Goal: Find specific page/section: Find specific page/section

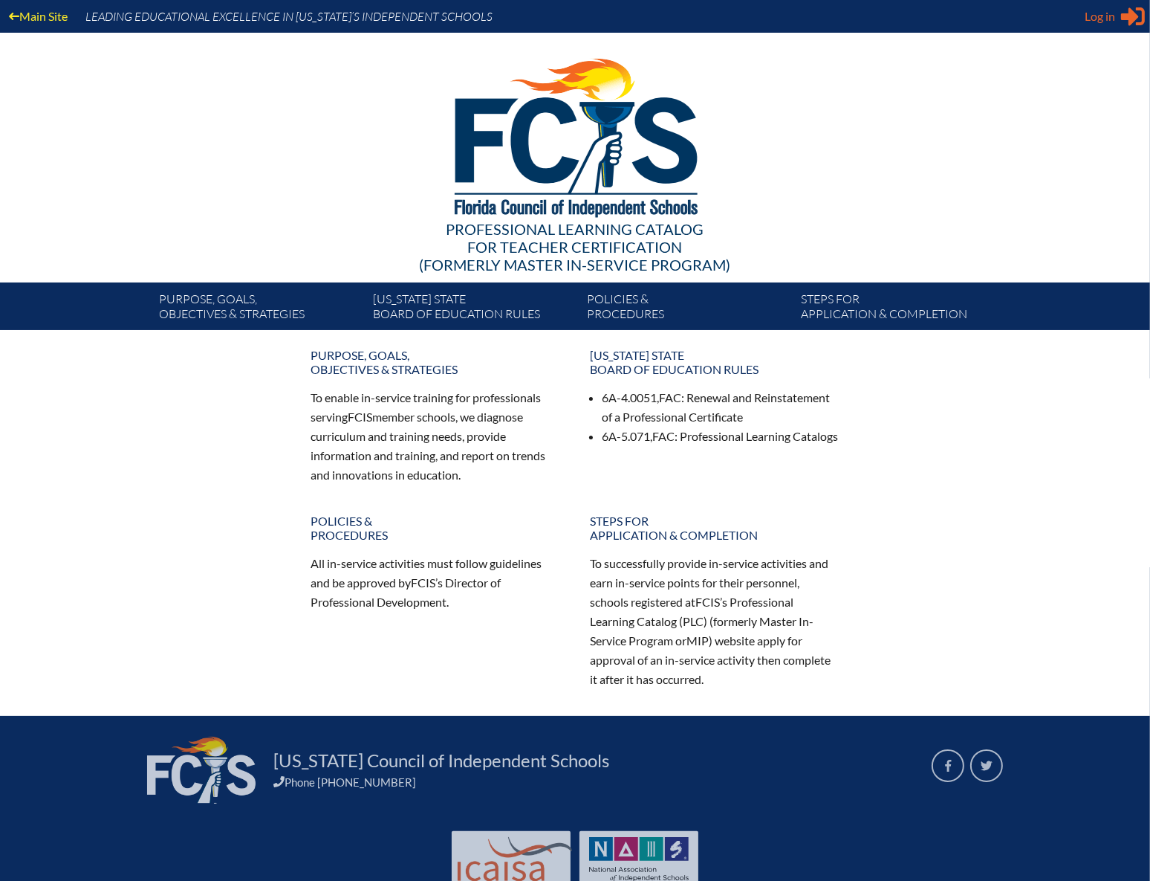
type input "[EMAIL_ADDRESS][DOMAIN_NAME]"
click at [1115, 7] on div "Log in Close Sign in or register" at bounding box center [1115, 16] width 60 height 24
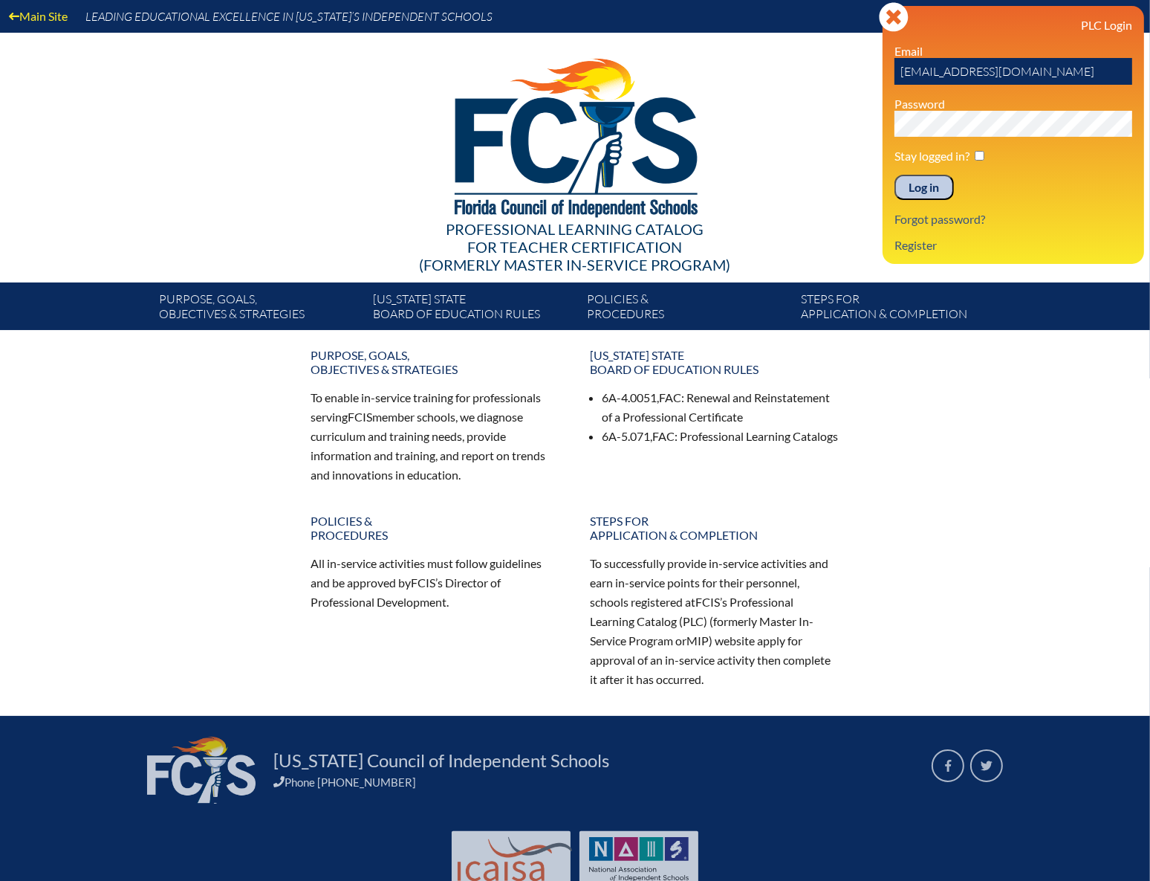
click at [926, 190] on input "Log in" at bounding box center [924, 187] width 59 height 25
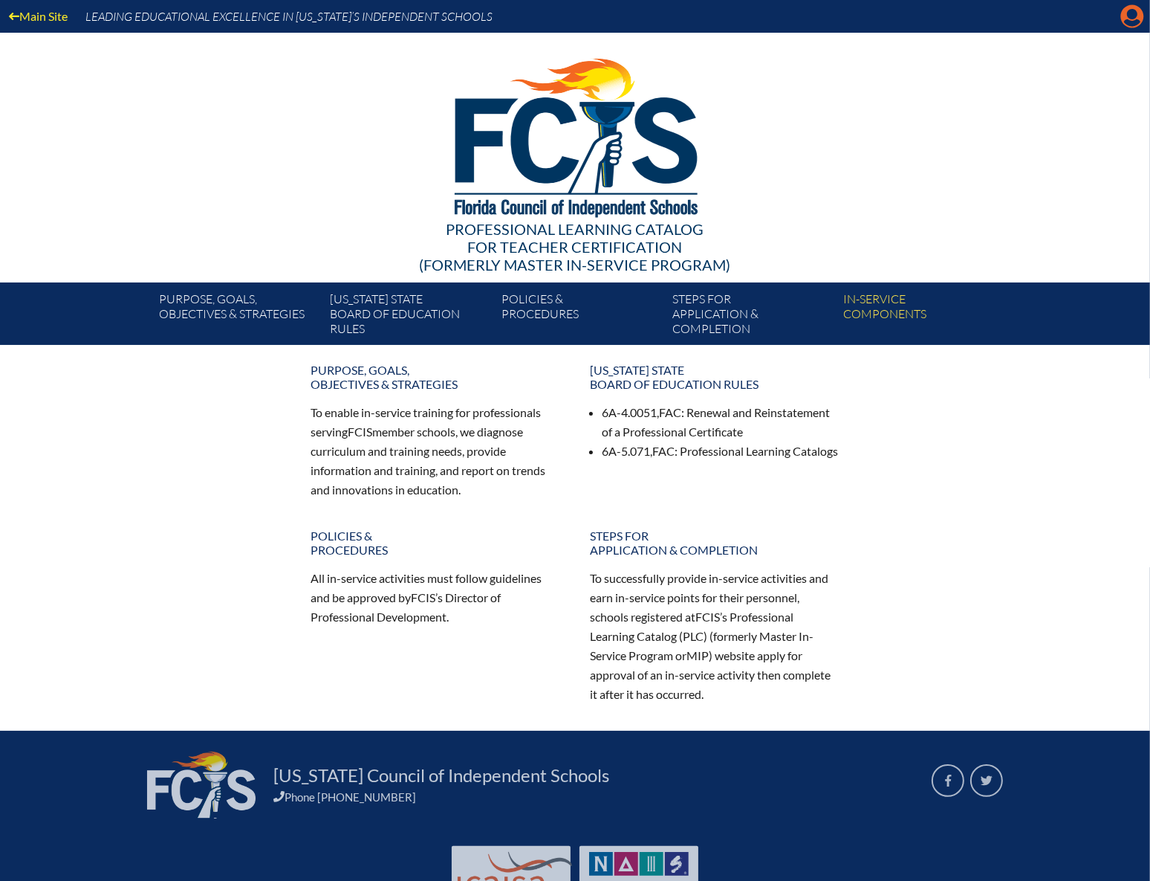
click at [1137, 14] on icon "Manage account" at bounding box center [1133, 16] width 24 height 24
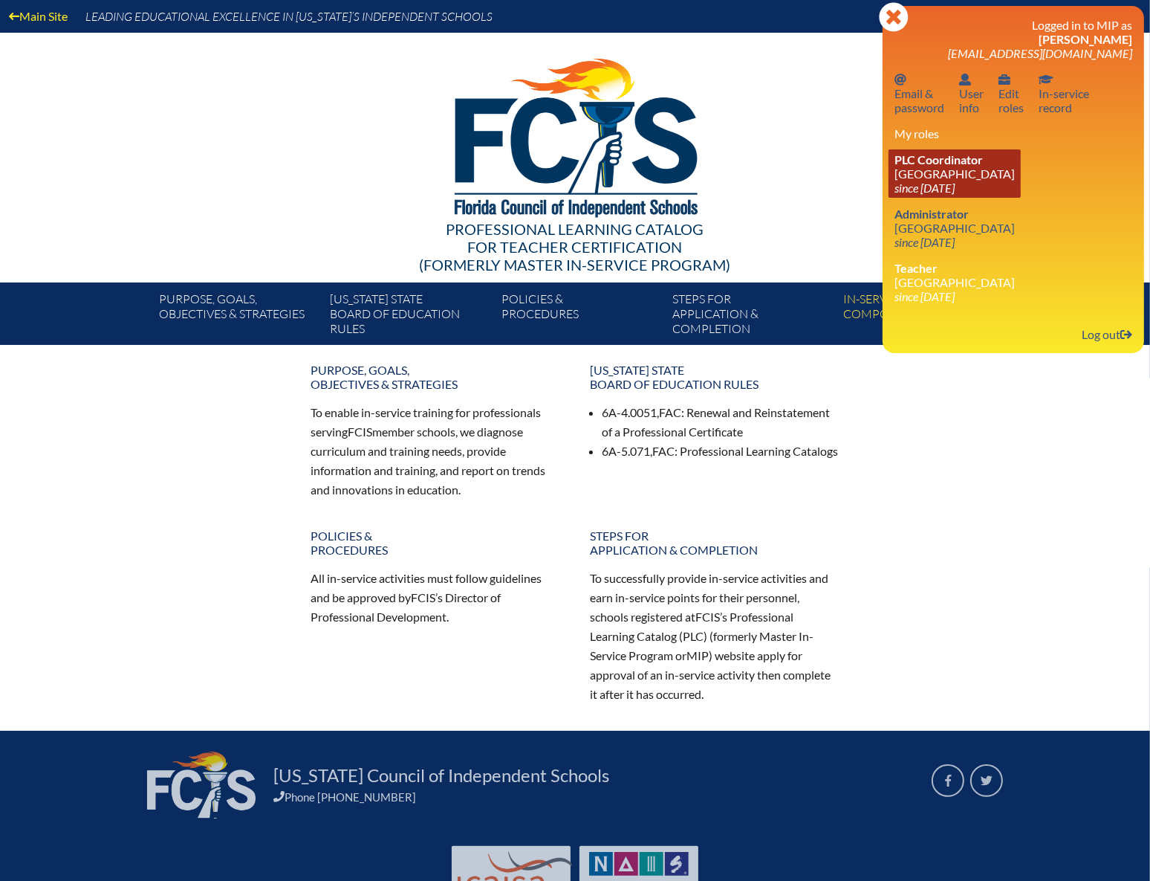
click at [936, 178] on link "PLC Coordinator NSU University School since 2023 Jul 1" at bounding box center [955, 173] width 132 height 48
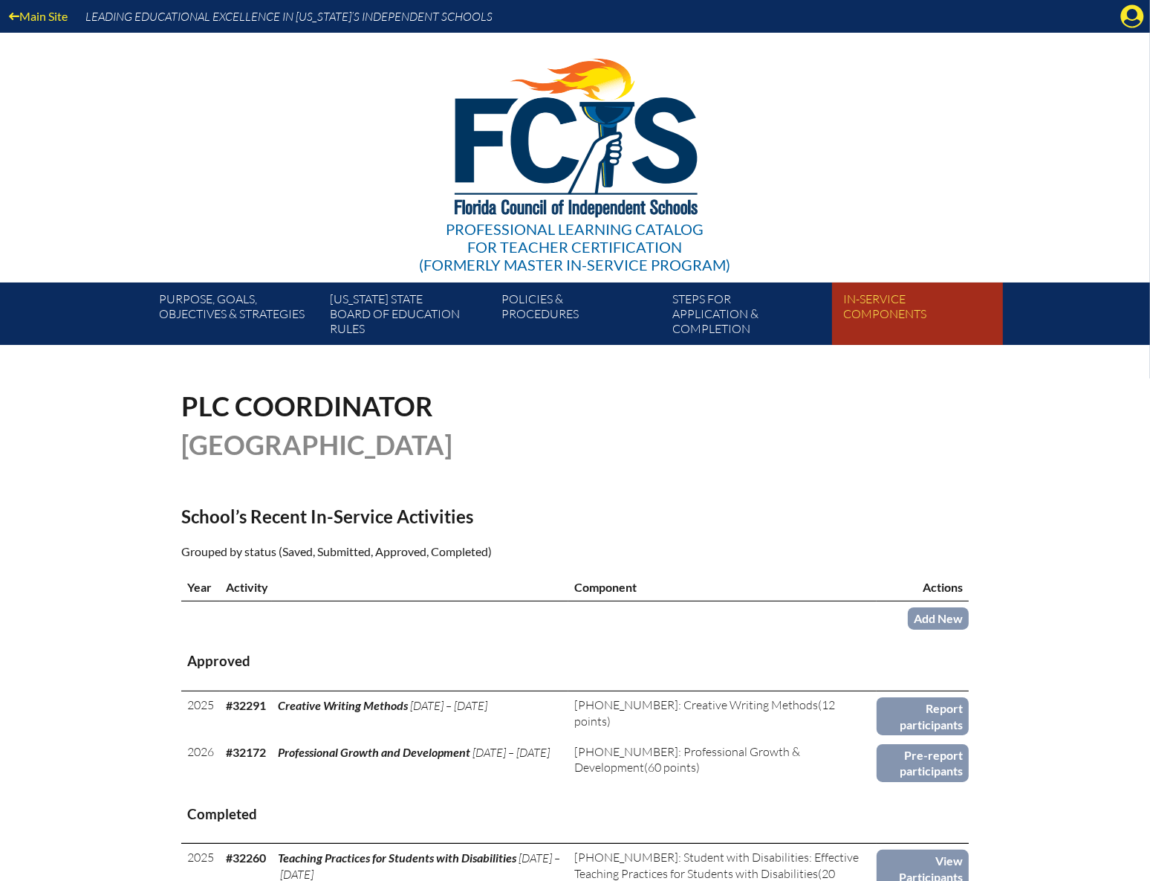
click at [893, 308] on link "In-service components" at bounding box center [923, 316] width 171 height 56
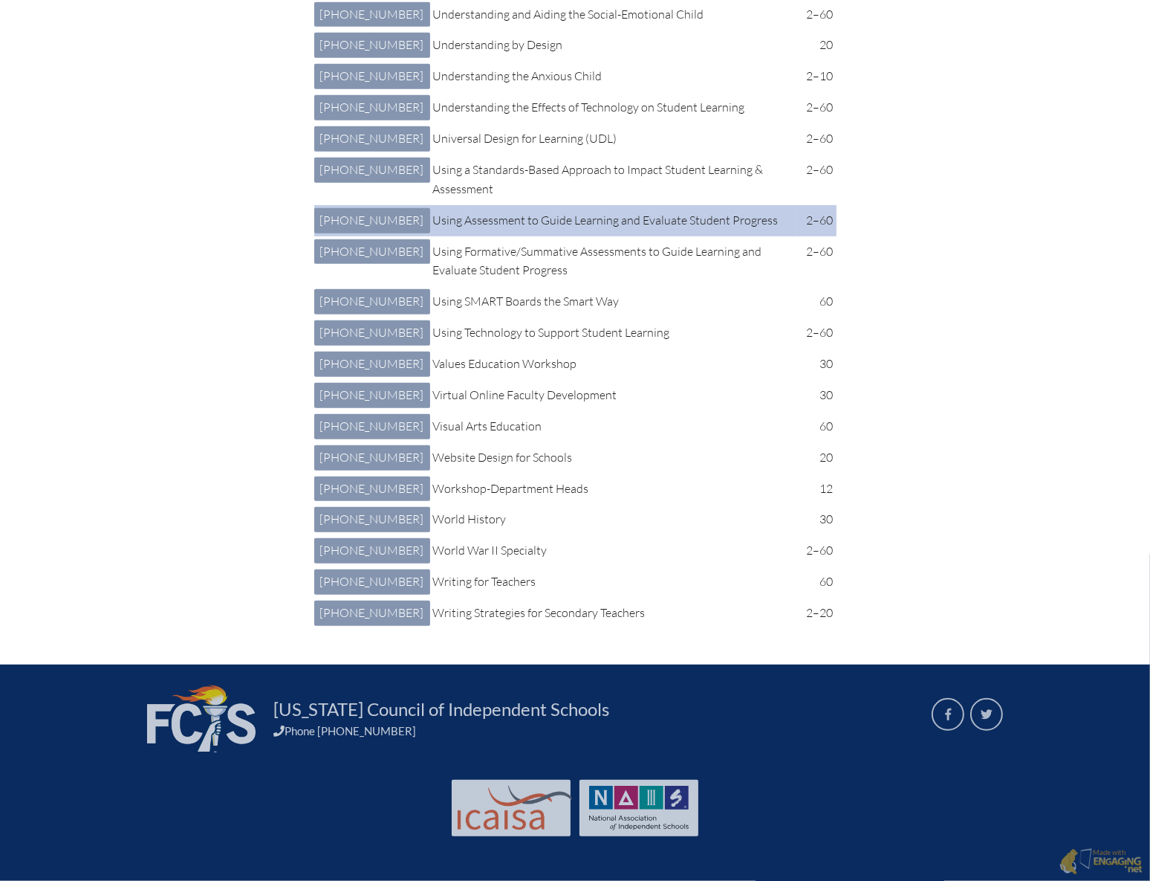
scroll to position [10741, 0]
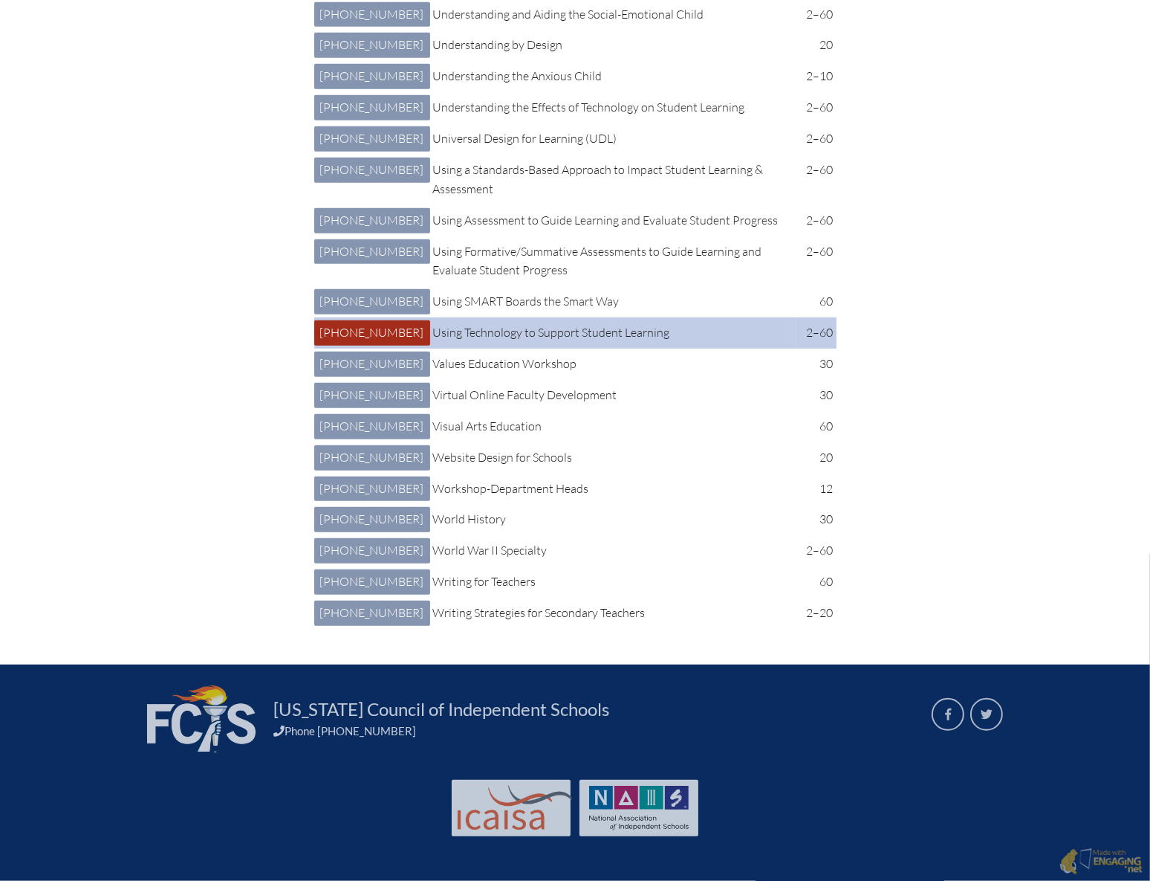
click at [354, 346] on link "4 401 008: Using Technology to Support Student Learning 4-401-008" at bounding box center [372, 332] width 116 height 25
